Goal: Use online tool/utility: Utilize a website feature to perform a specific function

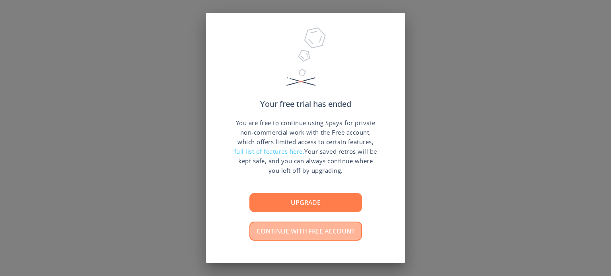
click at [290, 230] on button "Continue with free account" at bounding box center [305, 231] width 113 height 19
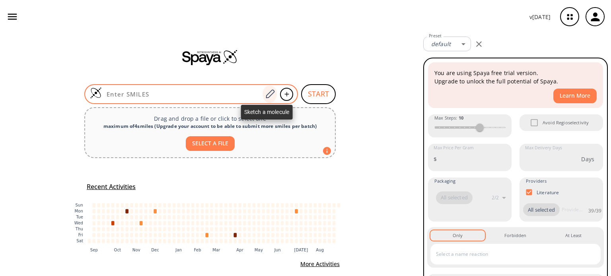
click at [264, 91] on icon at bounding box center [269, 94] width 11 height 10
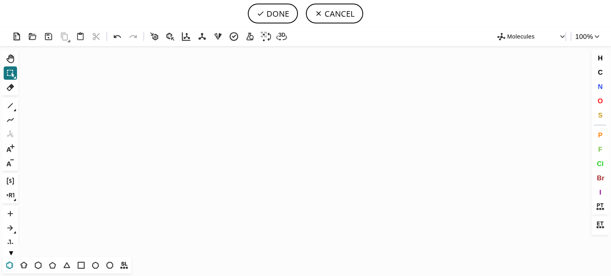
click at [6, 268] on icon at bounding box center [9, 266] width 7 height 8
click at [196, 145] on icon "Created with [PERSON_NAME] 2.3.0" at bounding box center [305, 151] width 568 height 211
click at [23, 265] on icon at bounding box center [24, 266] width 10 height 10
click at [10, 108] on icon at bounding box center [10, 106] width 10 height 10
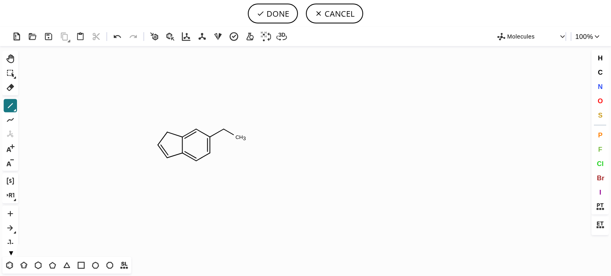
drag, startPoint x: 224, startPoint y: 129, endPoint x: 233, endPoint y: 134, distance: 9.6
click at [276, 14] on button "DONE" at bounding box center [273, 14] width 50 height 20
type input "C12NC=NC1=CC=C(C(=O)[H])C=2"
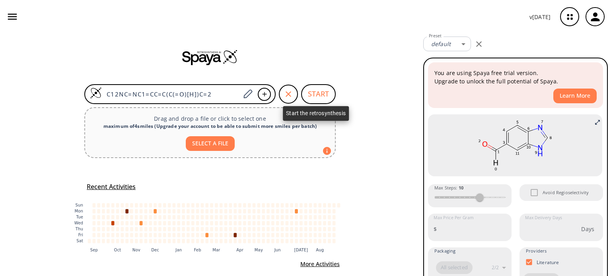
click at [319, 95] on button "START" at bounding box center [318, 94] width 35 height 20
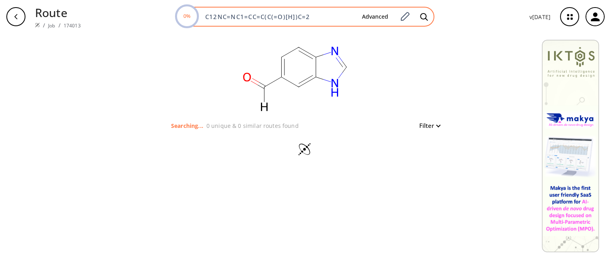
drag, startPoint x: 317, startPoint y: 15, endPoint x: 199, endPoint y: 27, distance: 119.1
click at [199, 27] on div "0% C12NC=NC1=CC=C(C(=O)[H])C=2 Advanced" at bounding box center [305, 17] width 259 height 20
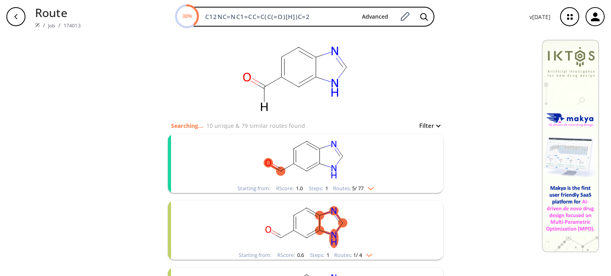
click at [331, 136] on rect "clusters" at bounding box center [305, 159] width 207 height 50
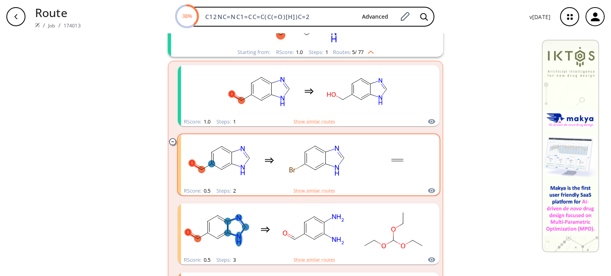
scroll to position [80, 0]
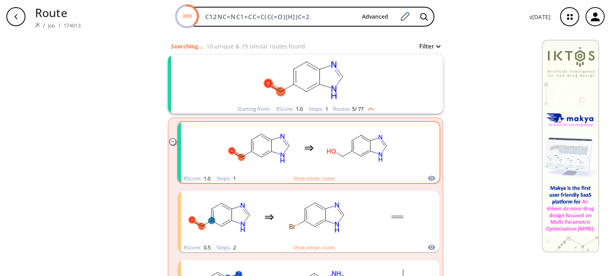
click at [364, 123] on div "clusters" at bounding box center [309, 148] width 169 height 52
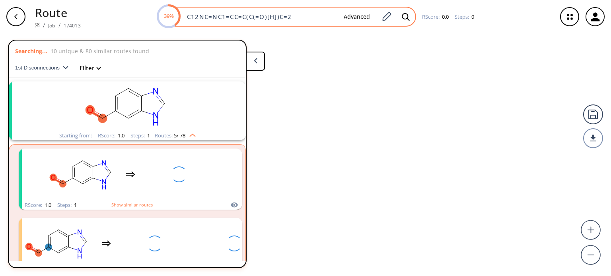
scroll to position [18, 0]
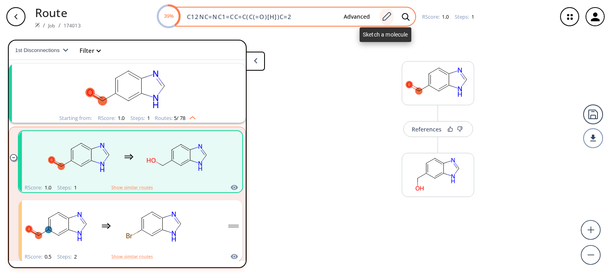
click at [387, 17] on icon at bounding box center [387, 16] width 9 height 9
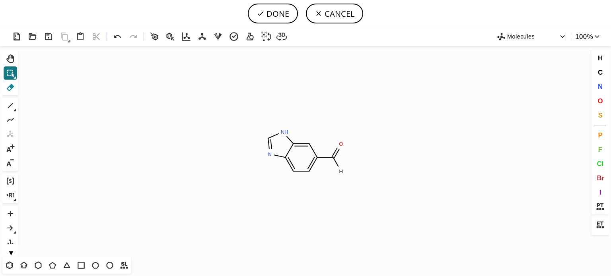
click at [11, 91] on icon at bounding box center [10, 87] width 10 height 10
click at [270, 143] on icon at bounding box center [270, 143] width 4 height 11
drag, startPoint x: 267, startPoint y: 140, endPoint x: 266, endPoint y: 154, distance: 14.0
click at [266, 154] on icon "Created with [PERSON_NAME] 2.3.0 O C H 3 O H O H" at bounding box center [305, 151] width 568 height 211
click at [8, 103] on icon at bounding box center [10, 106] width 10 height 10
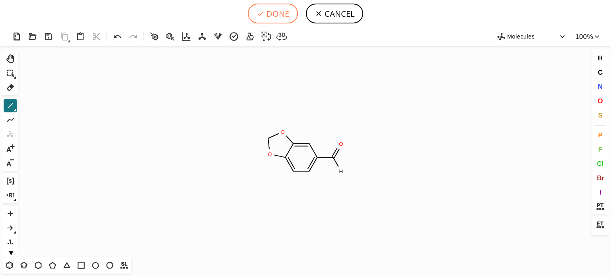
click at [274, 16] on button "DONE" at bounding box center [273, 14] width 50 height 20
type input "C12=CC(C([H])=O)=CC=C1OCO2"
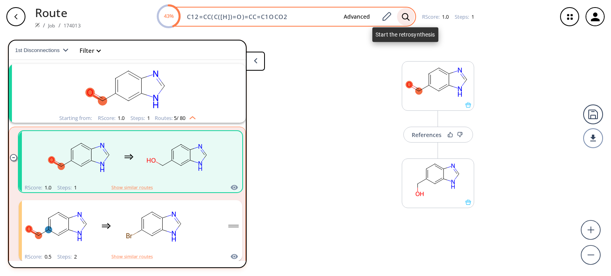
click at [404, 16] on icon at bounding box center [406, 17] width 8 height 8
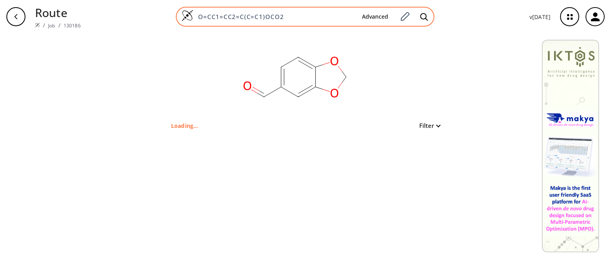
drag, startPoint x: 289, startPoint y: 19, endPoint x: 178, endPoint y: 19, distance: 111.0
click at [178, 19] on div "O=CC1=CC2=C(C=C1)OCO2 Advanced" at bounding box center [305, 17] width 259 height 20
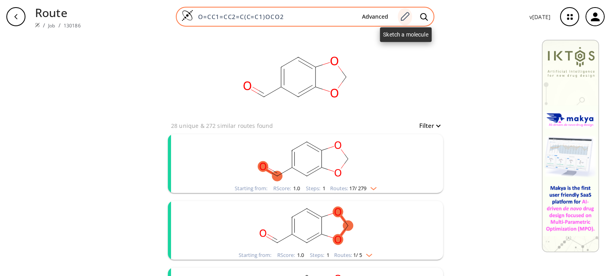
click at [404, 17] on icon at bounding box center [404, 17] width 11 height 10
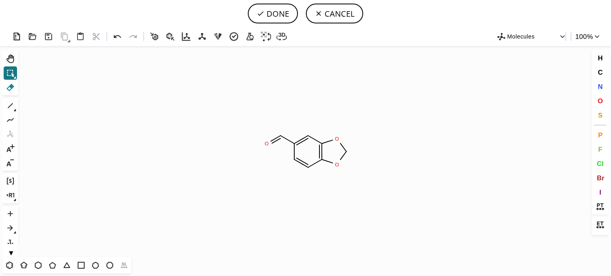
click at [11, 81] on button "Del" at bounding box center [11, 88] width 14 height 14
click at [342, 148] on icon at bounding box center [343, 148] width 13 height 14
click at [17, 111] on button "1" at bounding box center [11, 106] width 14 height 14
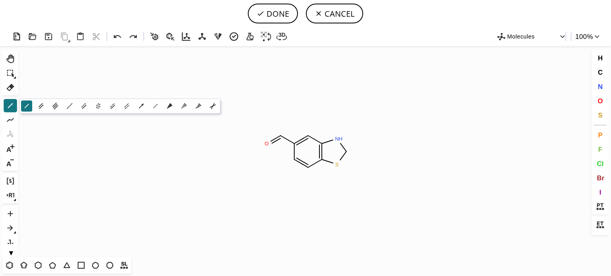
click at [39, 103] on icon at bounding box center [41, 106] width 9 height 9
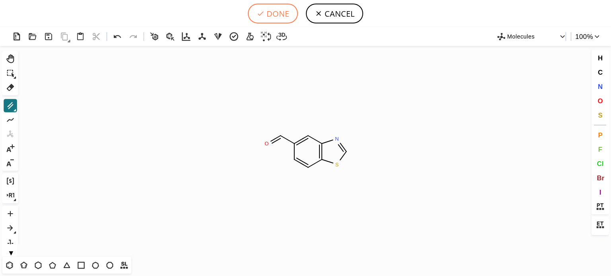
click at [281, 13] on button "DONE" at bounding box center [273, 14] width 50 height 20
type input "O=CC1C=CC2SC=NC=2C=1"
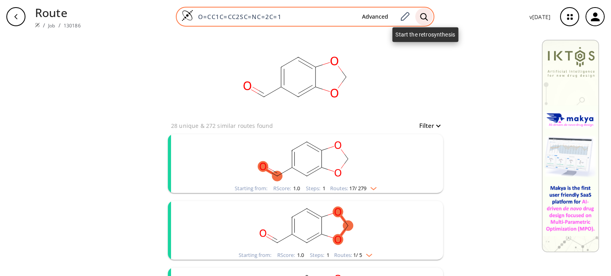
click at [430, 16] on div at bounding box center [424, 17] width 18 height 18
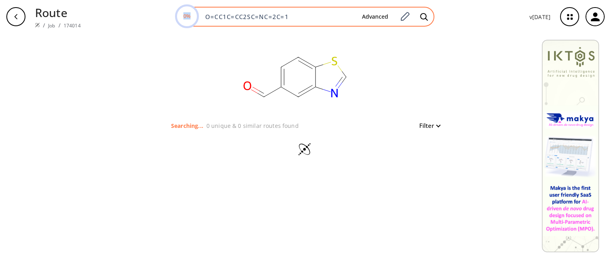
drag, startPoint x: 287, startPoint y: 21, endPoint x: 205, endPoint y: 26, distance: 81.7
click at [205, 26] on div "0% O=CC1C=CC2SC=NC=2C=1 Advanced" at bounding box center [305, 17] width 259 height 20
drag, startPoint x: 293, startPoint y: 16, endPoint x: 194, endPoint y: 22, distance: 98.4
click at [194, 22] on div "0% O=CC1C=CC2SC=NC=2C=1 Advanced" at bounding box center [305, 17] width 259 height 20
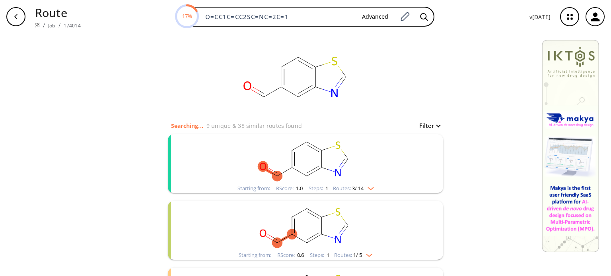
click at [359, 174] on rect "clusters" at bounding box center [305, 159] width 207 height 50
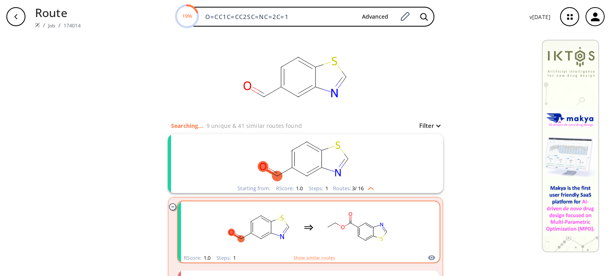
click at [358, 216] on rect "clusters" at bounding box center [357, 228] width 72 height 50
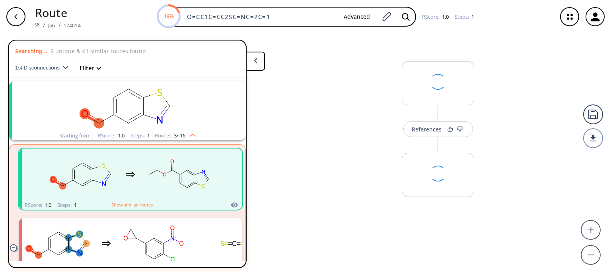
scroll to position [18, 0]
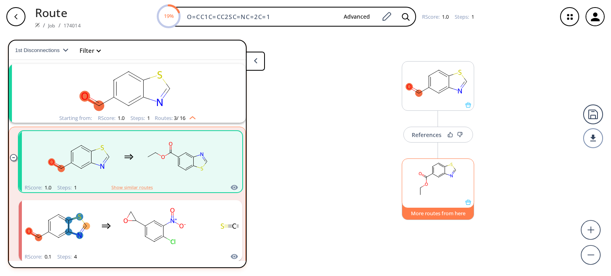
click at [418, 218] on button "More routes from here" at bounding box center [438, 211] width 72 height 17
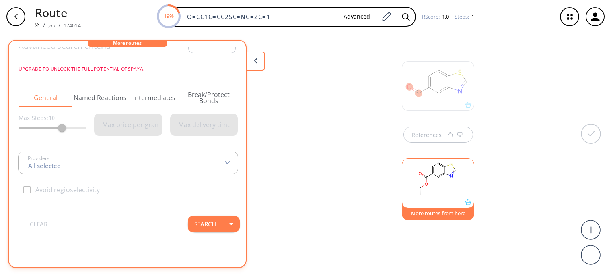
scroll to position [0, 0]
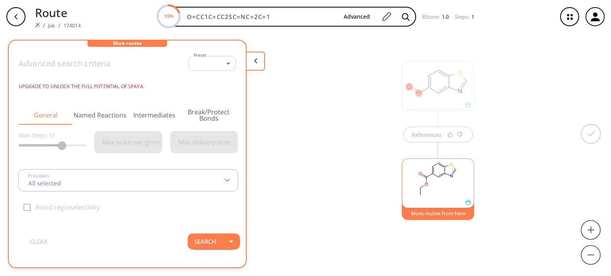
type input "All selected"
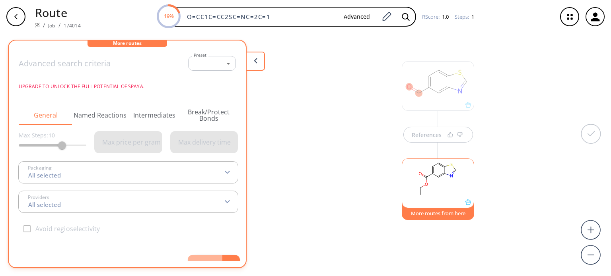
click at [213, 259] on button "Search" at bounding box center [205, 263] width 35 height 16
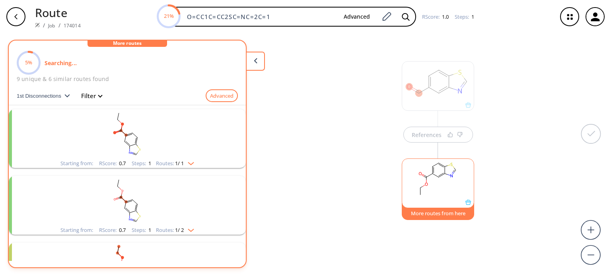
click at [184, 159] on div "clusters" at bounding box center [127, 134] width 207 height 50
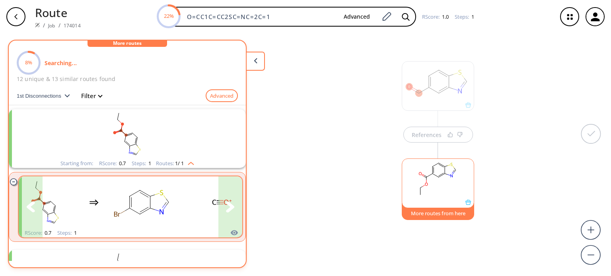
click at [226, 204] on icon "clusters" at bounding box center [230, 207] width 8 height 11
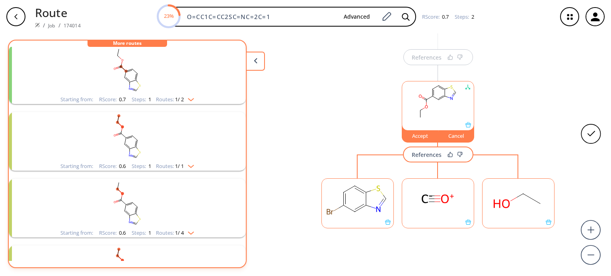
scroll to position [159, 0]
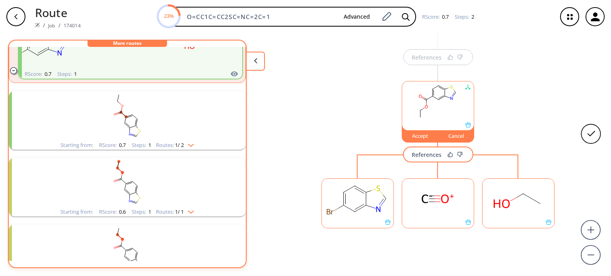
click at [151, 136] on rect "clusters" at bounding box center [127, 116] width 207 height 50
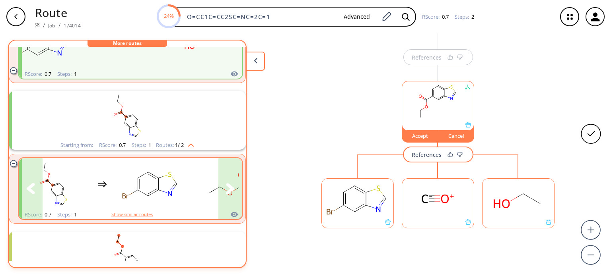
click at [223, 197] on button "clusters" at bounding box center [230, 188] width 24 height 61
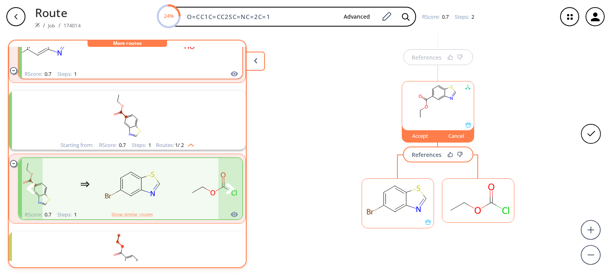
scroll to position [83, 0]
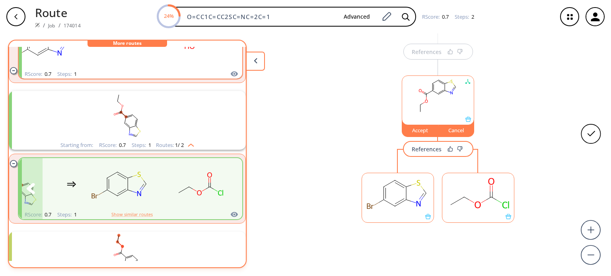
click at [163, 191] on div "clusters" at bounding box center [111, 184] width 248 height 52
click at [418, 129] on div "Accept" at bounding box center [420, 130] width 36 height 5
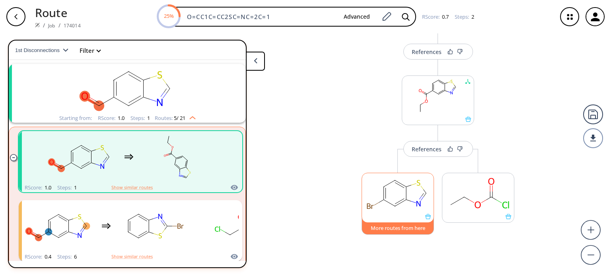
click at [391, 227] on button "More routes from here" at bounding box center [398, 226] width 72 height 17
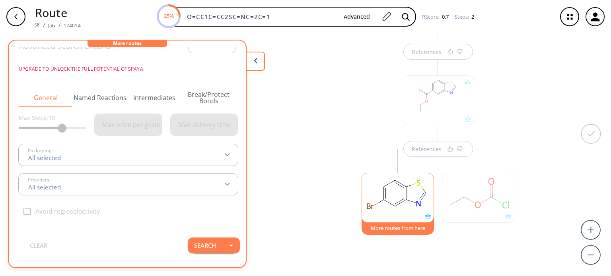
scroll to position [26, 0]
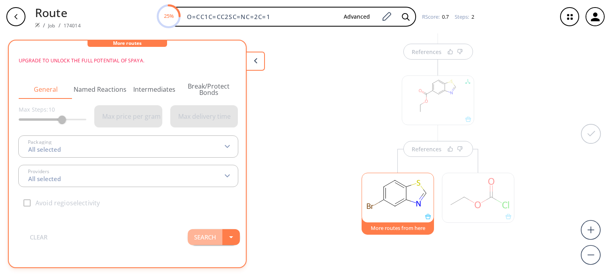
click at [207, 233] on button "Search" at bounding box center [205, 237] width 35 height 16
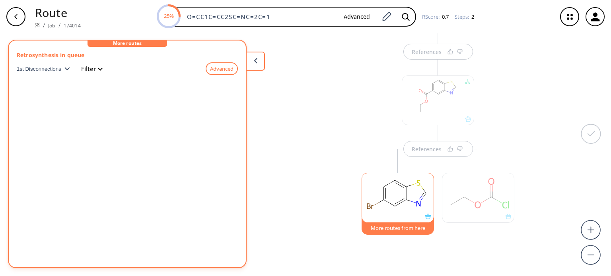
scroll to position [0, 0]
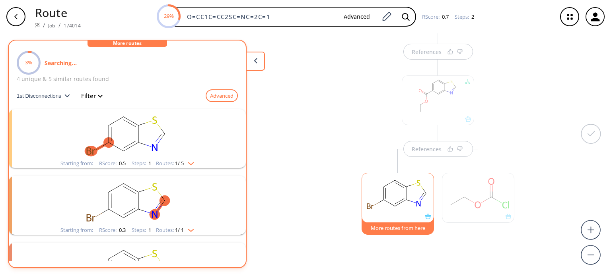
click at [185, 159] on rect "clusters" at bounding box center [127, 134] width 207 height 50
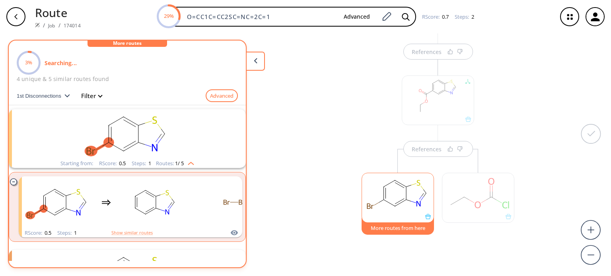
scroll to position [119, 0]
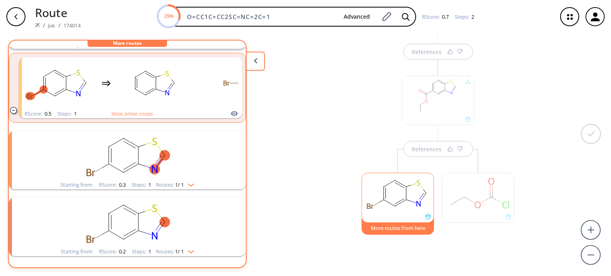
click at [178, 178] on rect "clusters" at bounding box center [127, 156] width 207 height 50
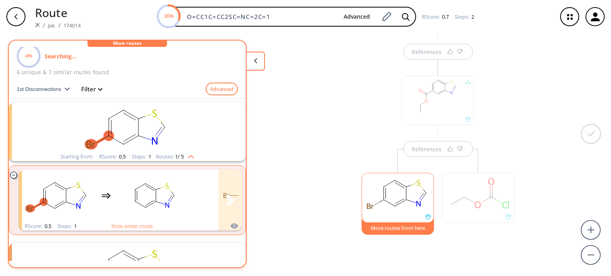
scroll to position [0, 0]
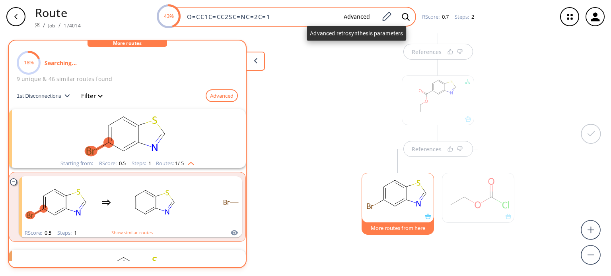
click at [361, 15] on button "Advanced" at bounding box center [356, 17] width 39 height 15
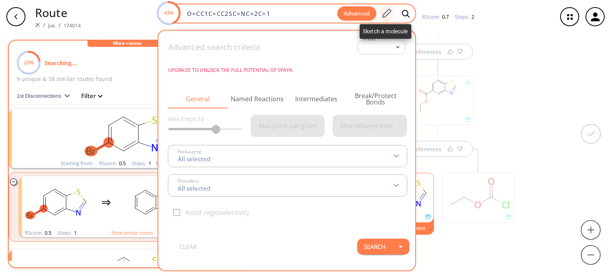
click at [388, 11] on icon at bounding box center [386, 13] width 11 height 10
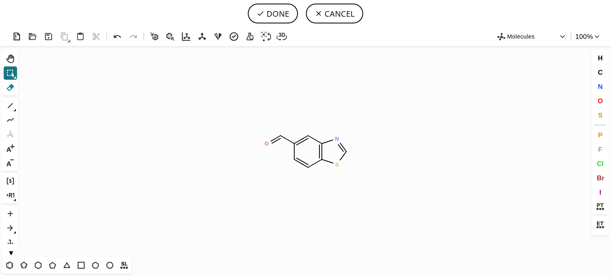
click at [8, 89] on icon at bounding box center [10, 87] width 10 height 10
